Goal: Information Seeking & Learning: Learn about a topic

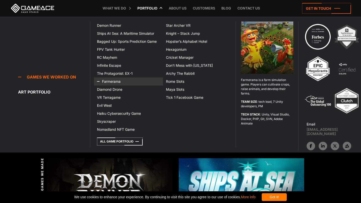
click at [110, 80] on link "Farmerama" at bounding box center [128, 82] width 69 height 8
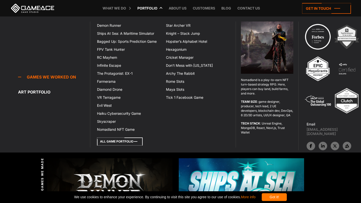
click at [124, 143] on icon at bounding box center [120, 142] width 46 height 8
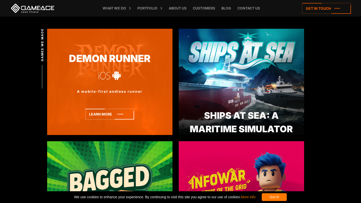
scroll to position [148, 0]
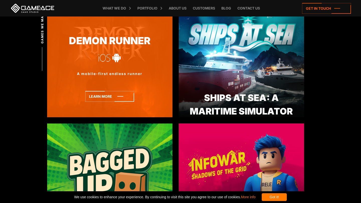
click at [112, 55] on div at bounding box center [116, 58] width 9 height 10
click at [114, 57] on div at bounding box center [116, 58] width 9 height 10
click at [114, 99] on icon at bounding box center [109, 96] width 49 height 11
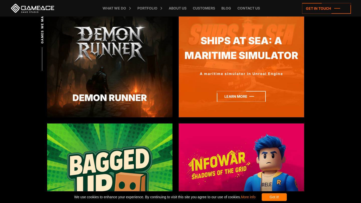
click at [228, 97] on icon at bounding box center [241, 96] width 49 height 11
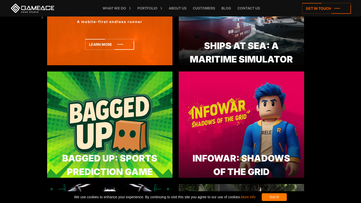
scroll to position [200, 0]
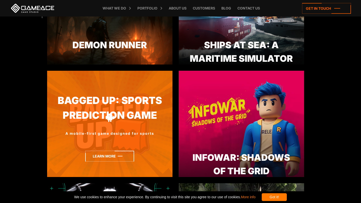
click at [116, 153] on icon at bounding box center [109, 156] width 49 height 11
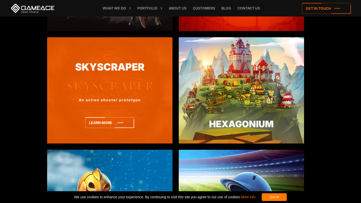
scroll to position [921, 0]
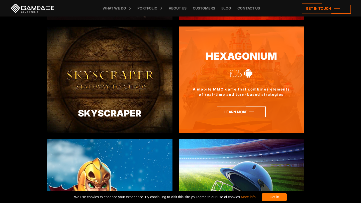
click at [249, 116] on icon at bounding box center [241, 112] width 49 height 11
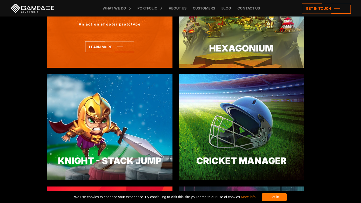
scroll to position [1067, 0]
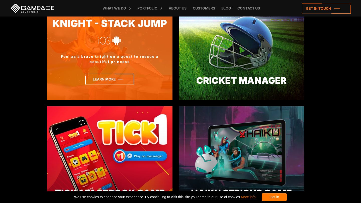
click at [118, 75] on icon at bounding box center [109, 79] width 49 height 11
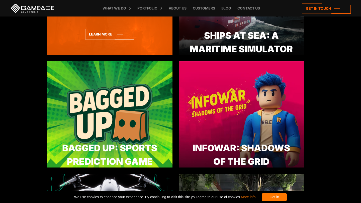
scroll to position [227, 0]
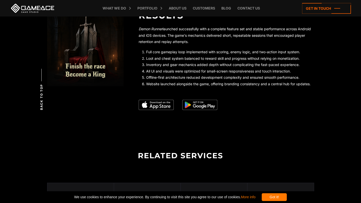
scroll to position [927, 0]
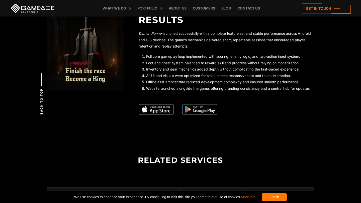
click at [195, 111] on img at bounding box center [199, 109] width 35 height 11
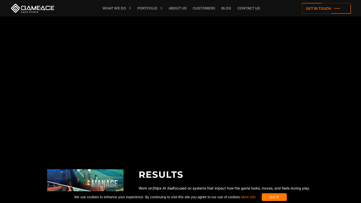
scroll to position [1093, 0]
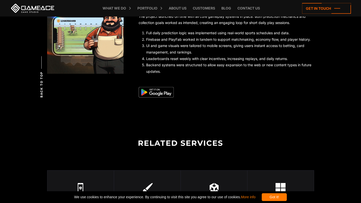
scroll to position [1027, 0]
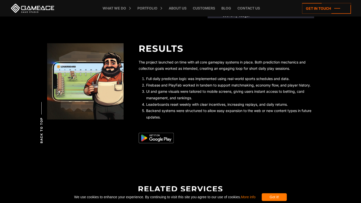
click at [149, 137] on img at bounding box center [156, 138] width 35 height 11
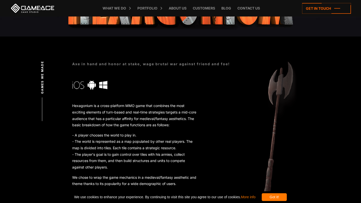
scroll to position [143, 0]
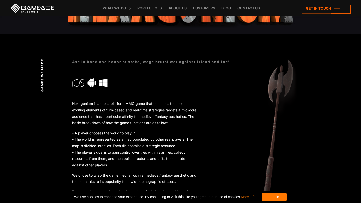
click at [90, 81] on div at bounding box center [91, 83] width 9 height 10
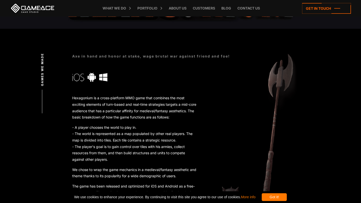
scroll to position [144, 0]
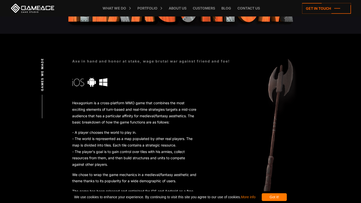
click at [92, 81] on div at bounding box center [91, 82] width 9 height 10
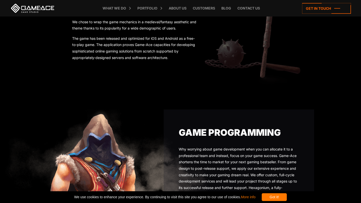
scroll to position [316, 0]
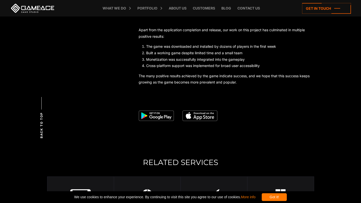
scroll to position [1338, 0]
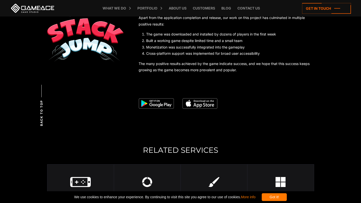
click at [168, 102] on img at bounding box center [156, 103] width 35 height 11
